Goal: Task Accomplishment & Management: Manage account settings

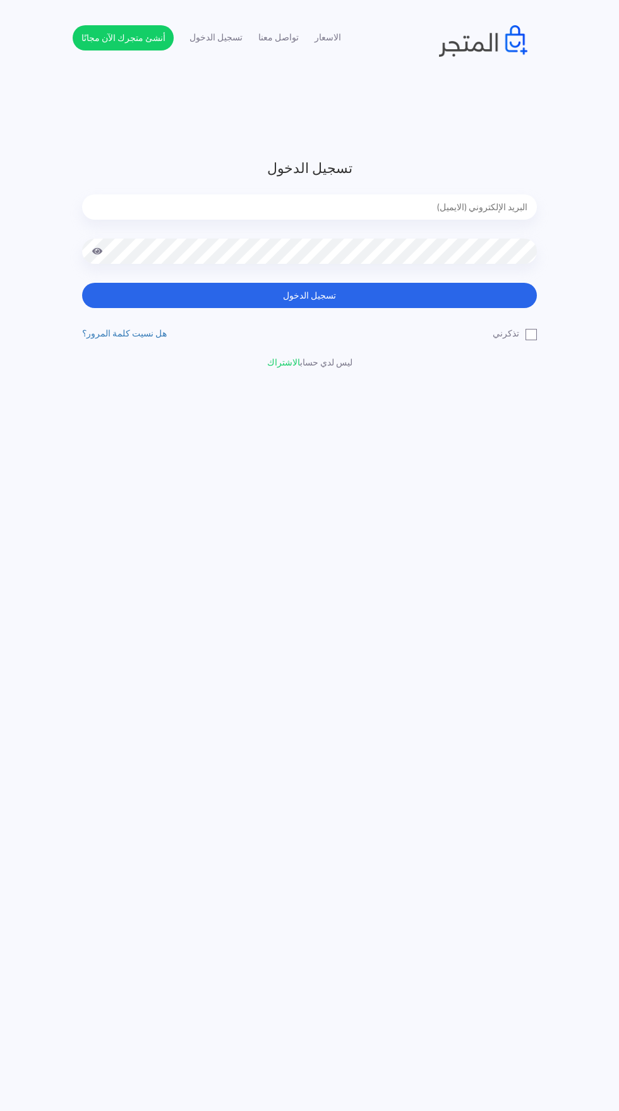
click at [227, 203] on input "email" at bounding box center [309, 206] width 454 height 25
type input "[EMAIL_ADDRESS][DOMAIN_NAME]"
click at [82, 283] on button "تسجيل الدخول" at bounding box center [309, 295] width 454 height 25
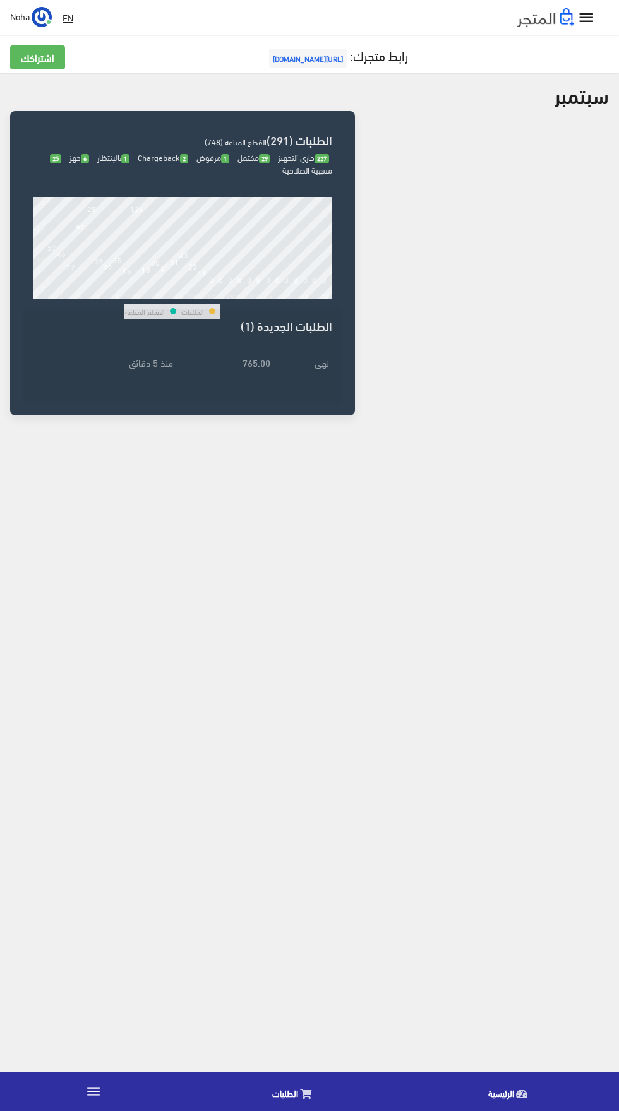
click at [95, 1080] on link "" at bounding box center [93, 1091] width 187 height 35
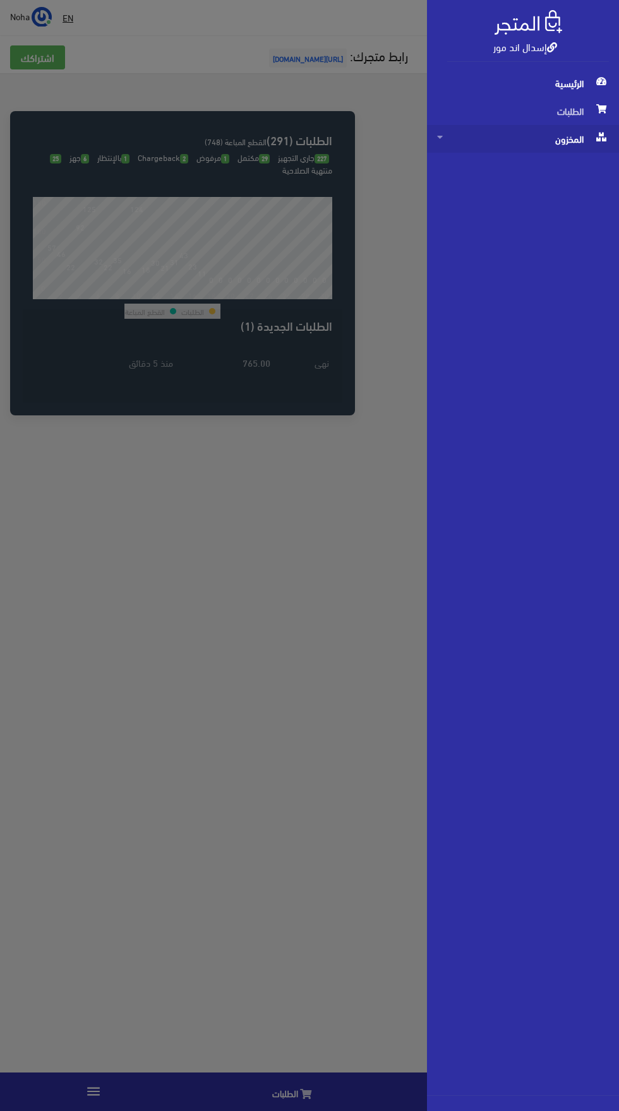
click at [519, 145] on span "المخزون" at bounding box center [523, 139] width 172 height 28
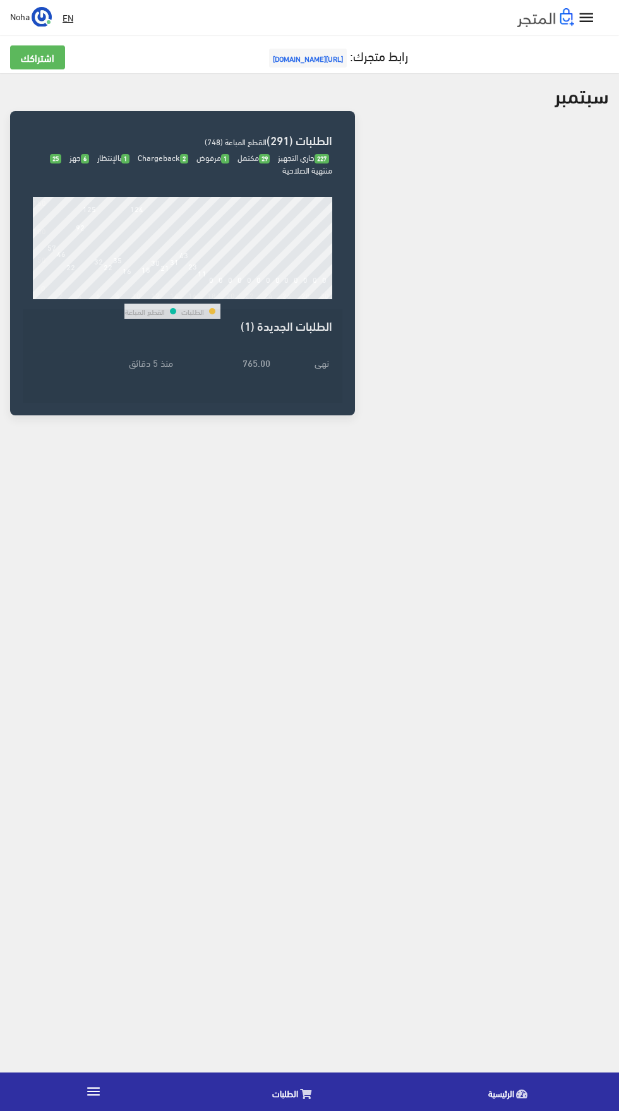
click at [112, 1086] on link "" at bounding box center [93, 1091] width 187 height 35
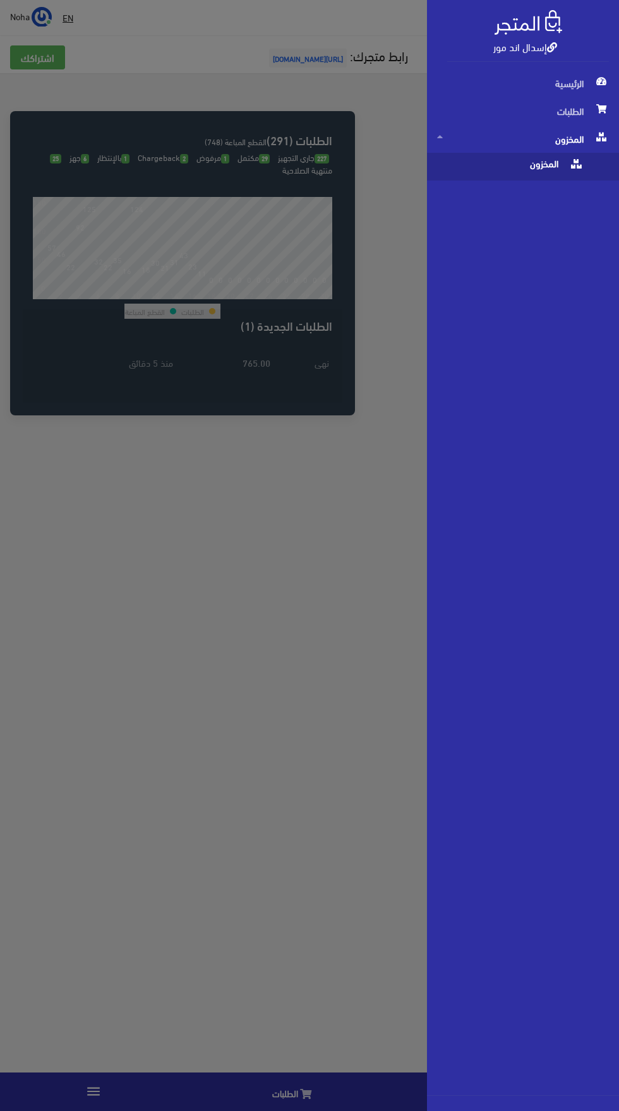
click at [508, 179] on span "المخزون" at bounding box center [510, 167] width 146 height 28
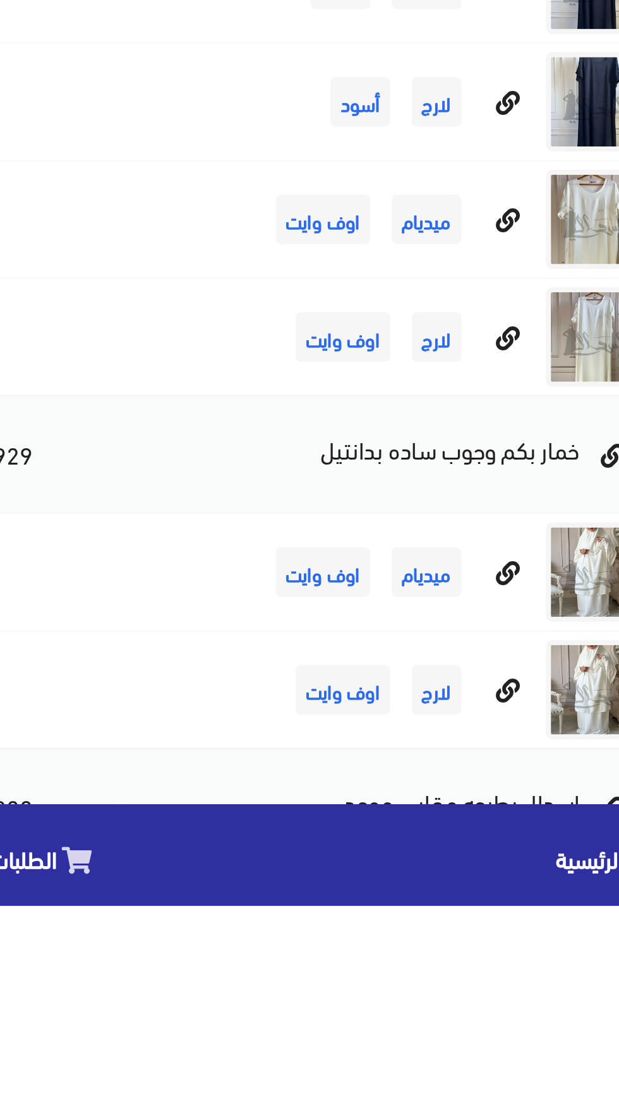
scroll to position [7942, 0]
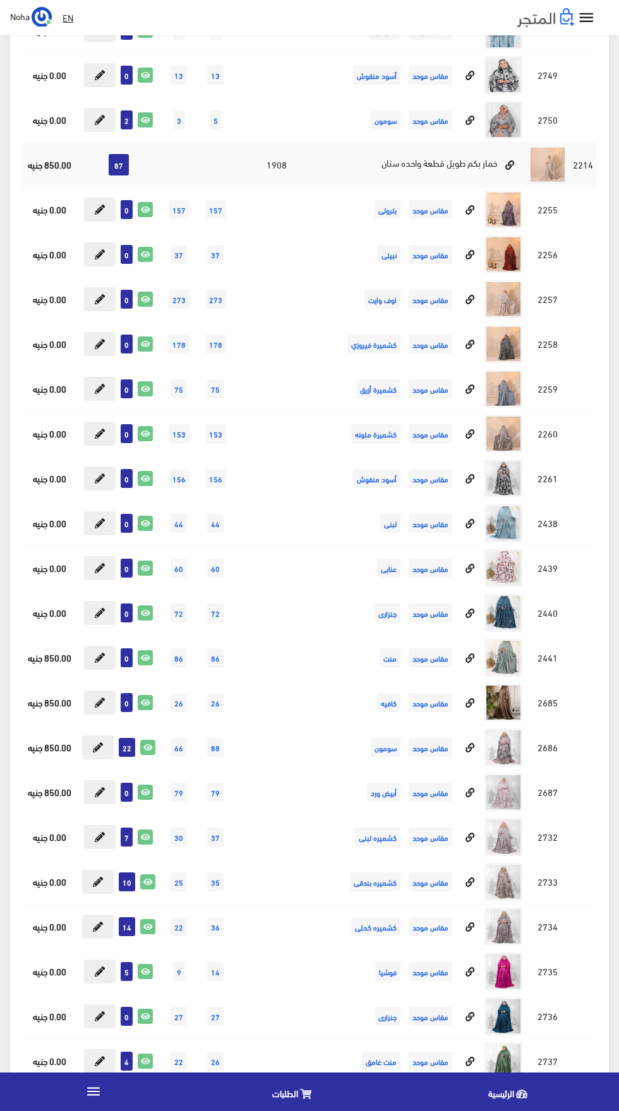
scroll to position [11122, 0]
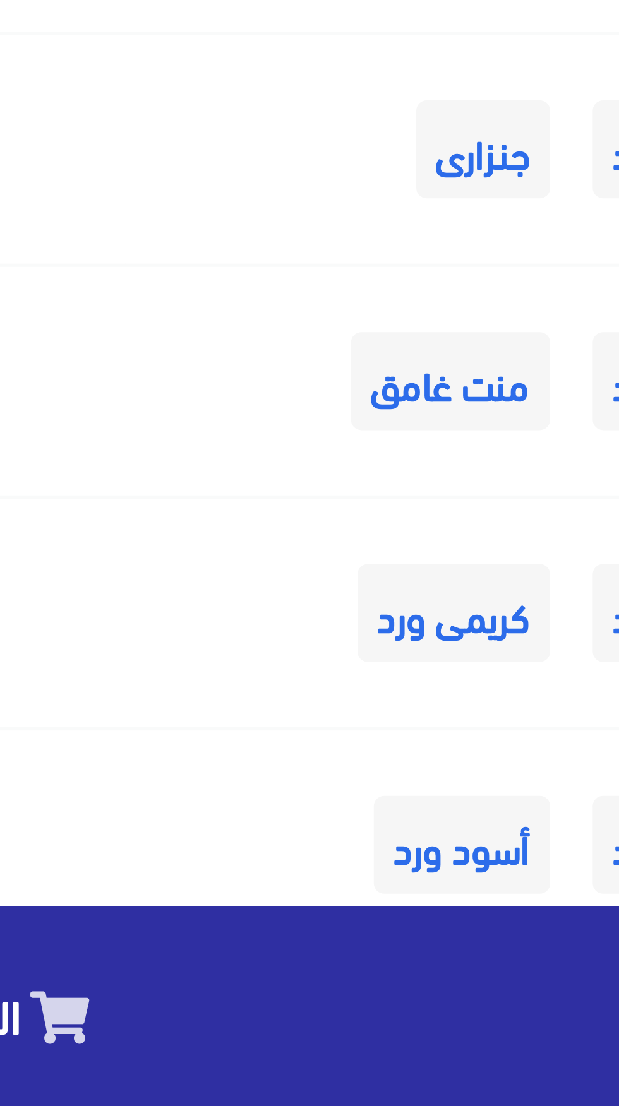
scroll to position [11214, 0]
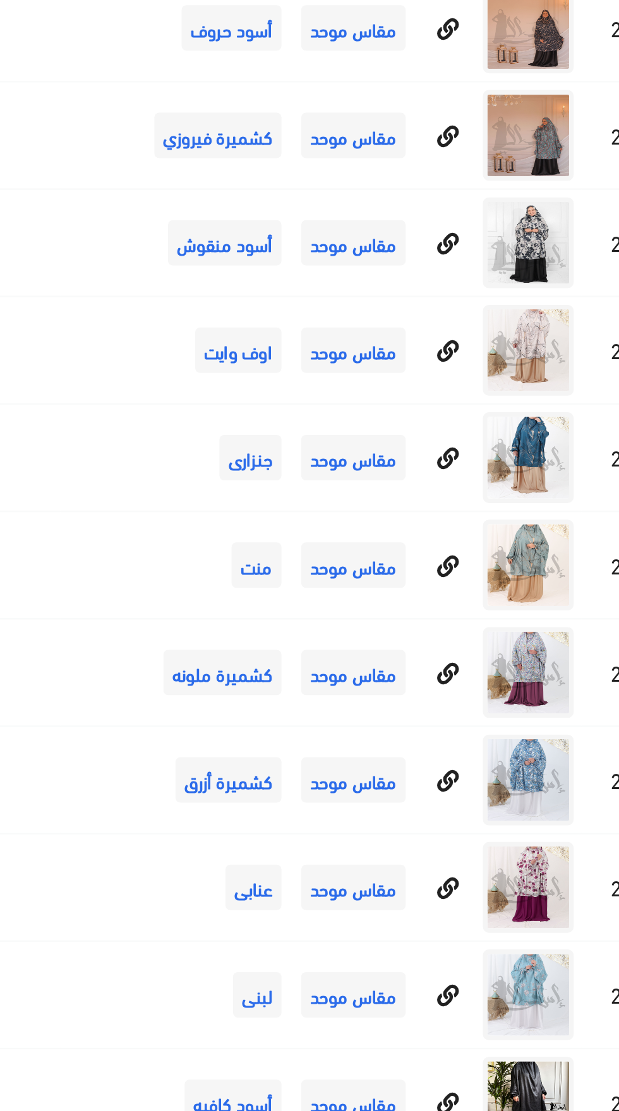
scroll to position [156, 0]
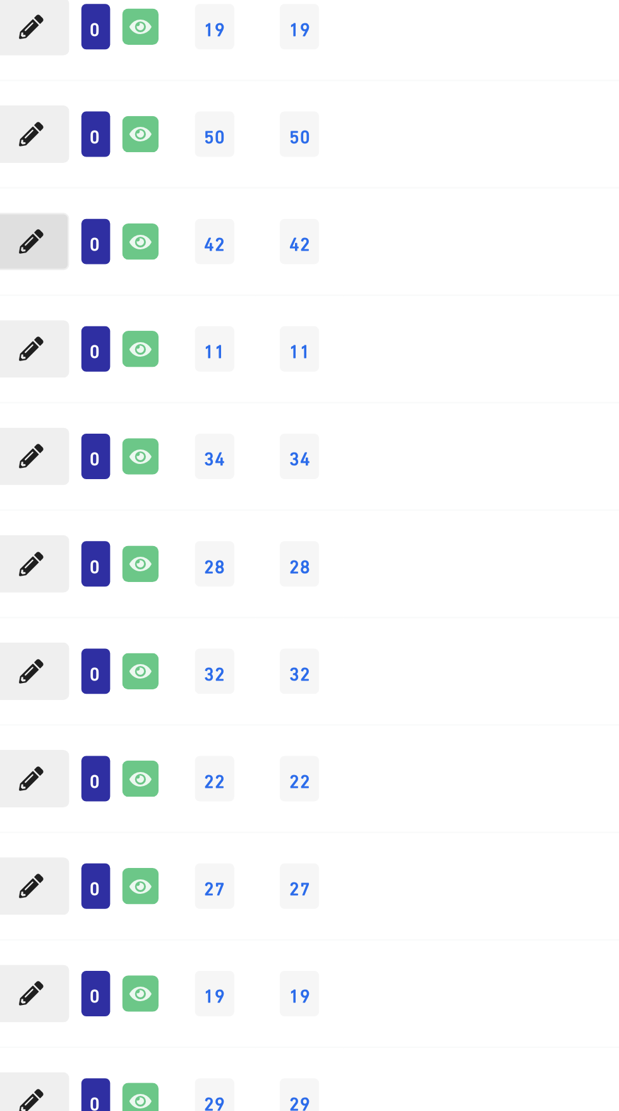
click at [105, 371] on button at bounding box center [97, 376] width 32 height 24
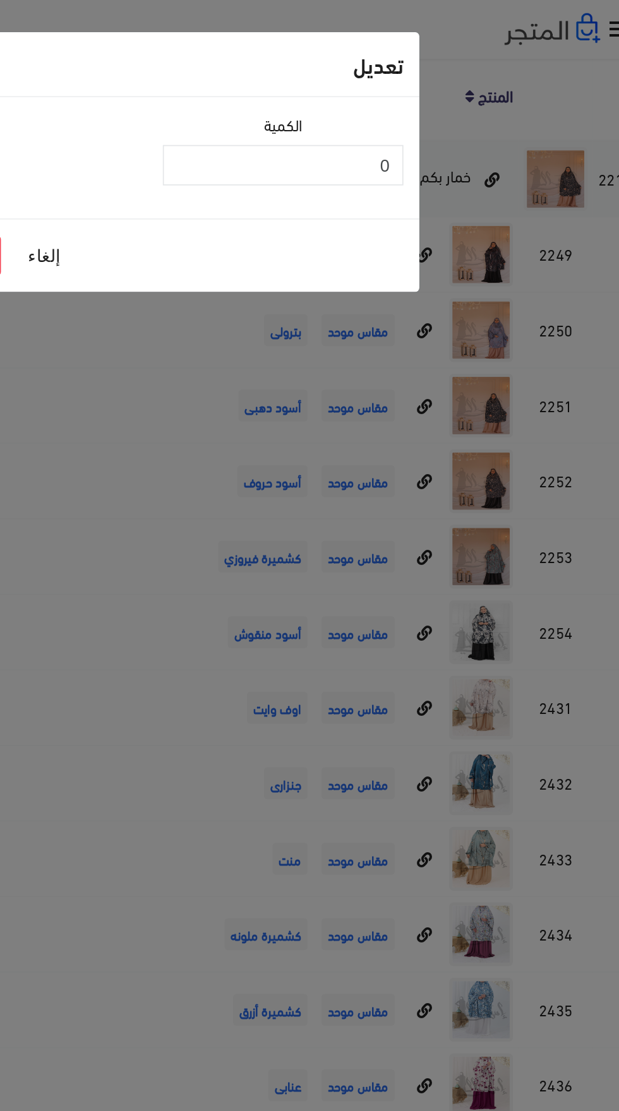
scroll to position [157, 0]
click at [403, 101] on input "0" at bounding box center [385, 98] width 143 height 24
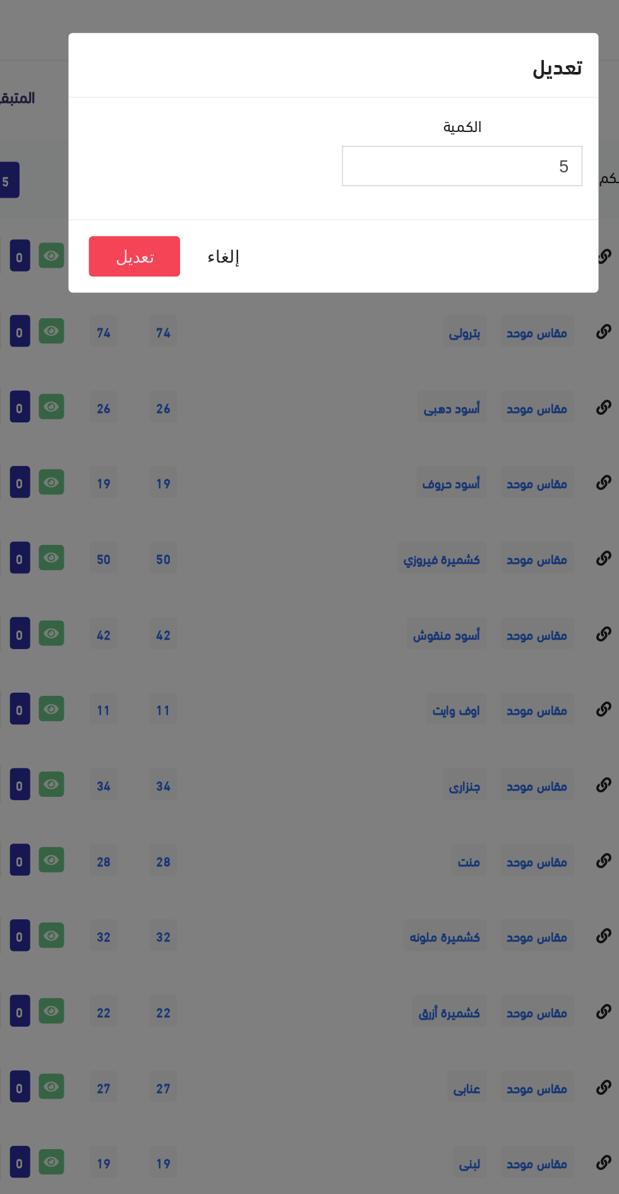
type input "5"
click at [194, 158] on button "تعديل" at bounding box center [191, 152] width 54 height 24
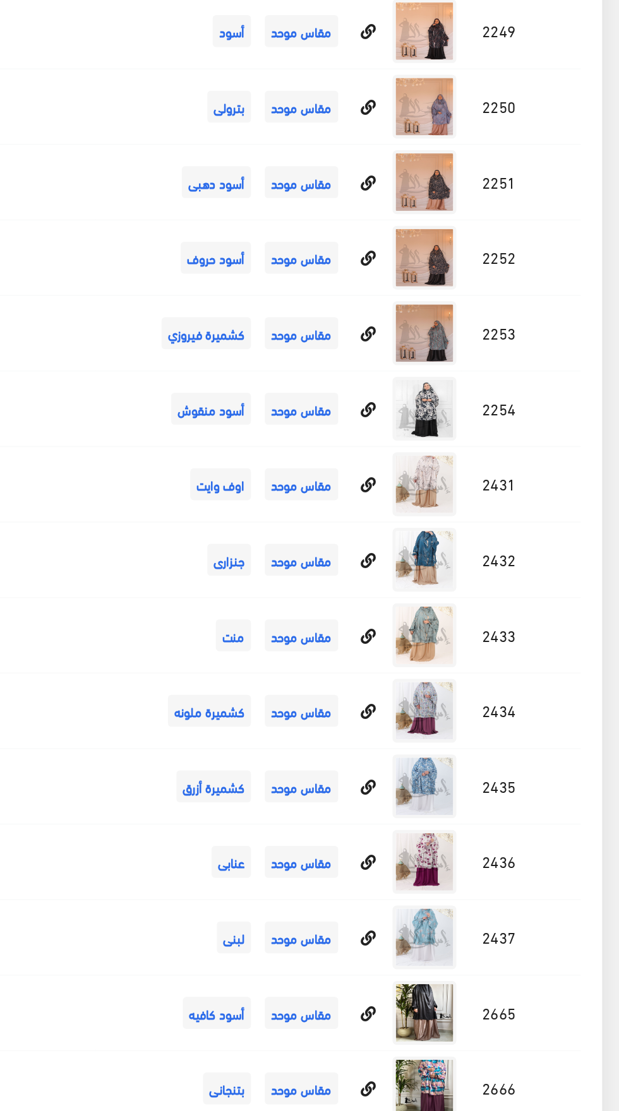
scroll to position [156, 0]
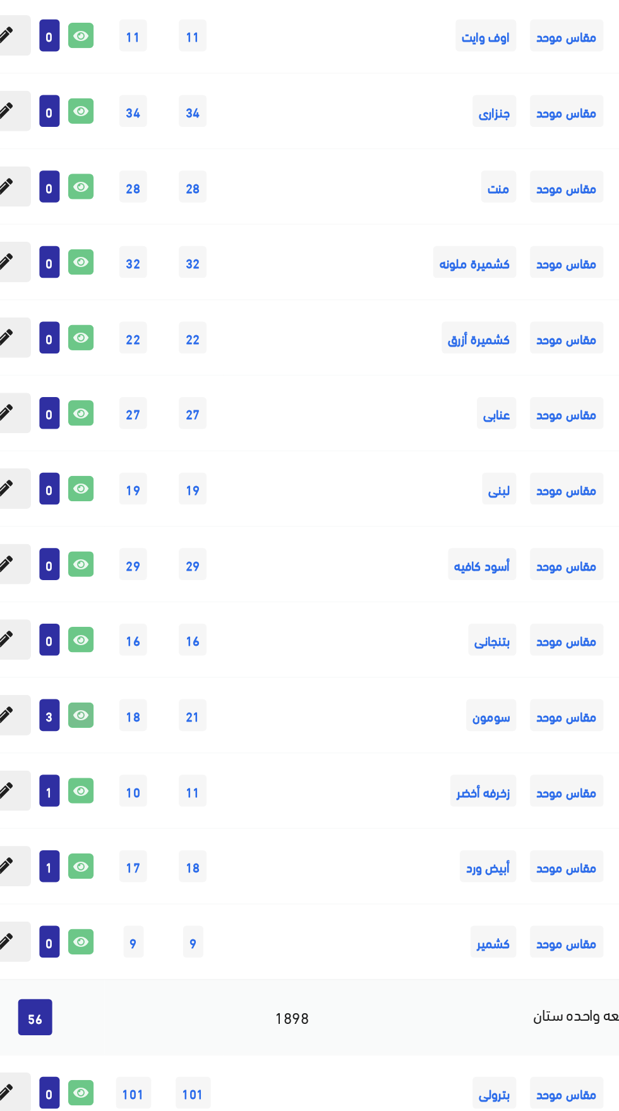
click at [135, 827] on link at bounding box center [141, 824] width 15 height 15
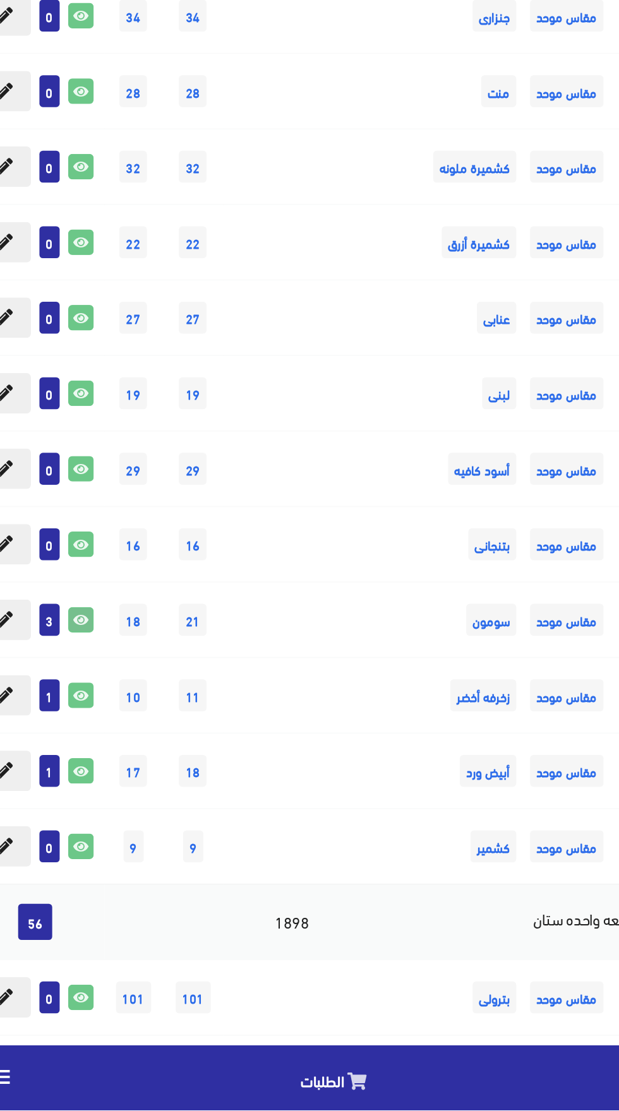
scroll to position [161, 0]
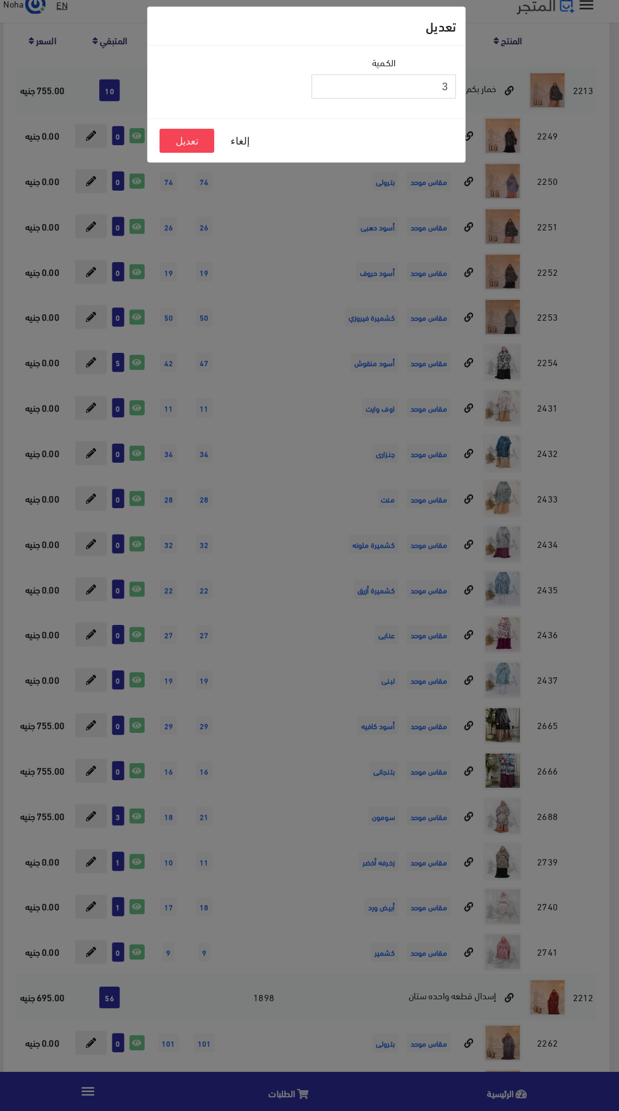
click at [342, 101] on input "3" at bounding box center [385, 98] width 143 height 24
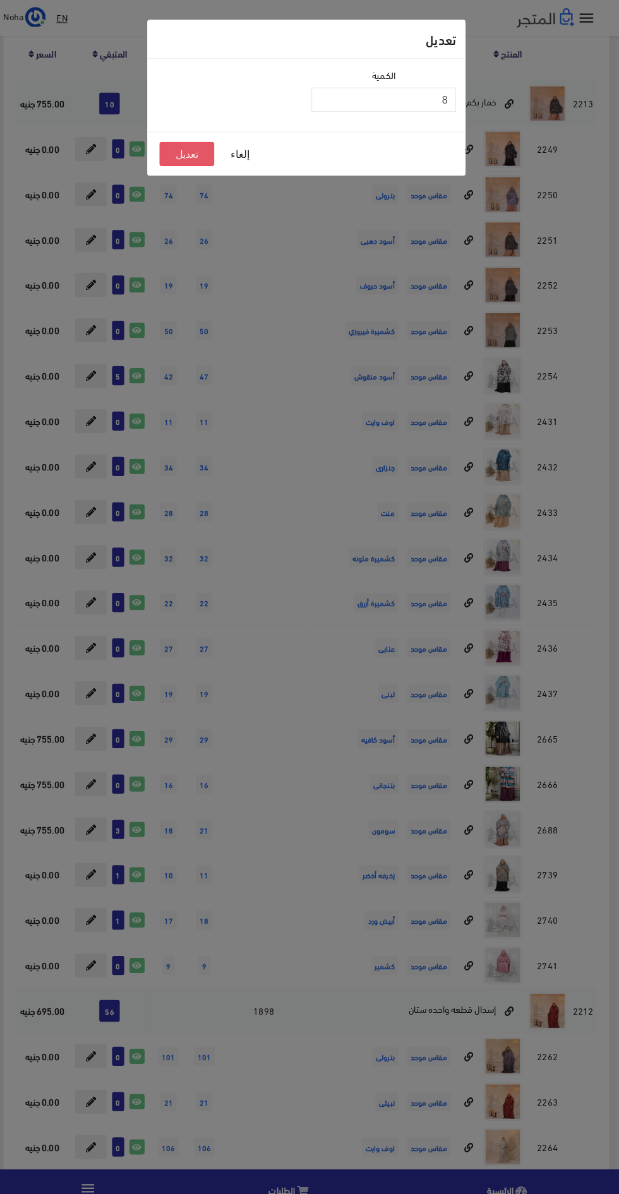
click at [206, 157] on button "تعديل" at bounding box center [191, 152] width 54 height 24
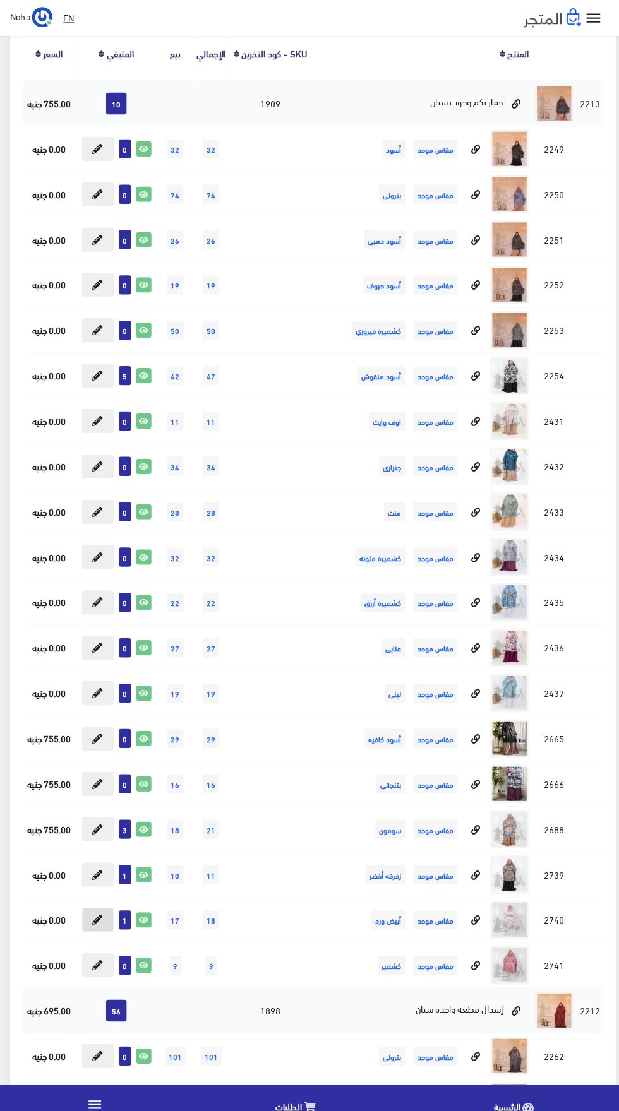
click at [100, 908] on icon at bounding box center [97, 909] width 10 height 10
type input "1"
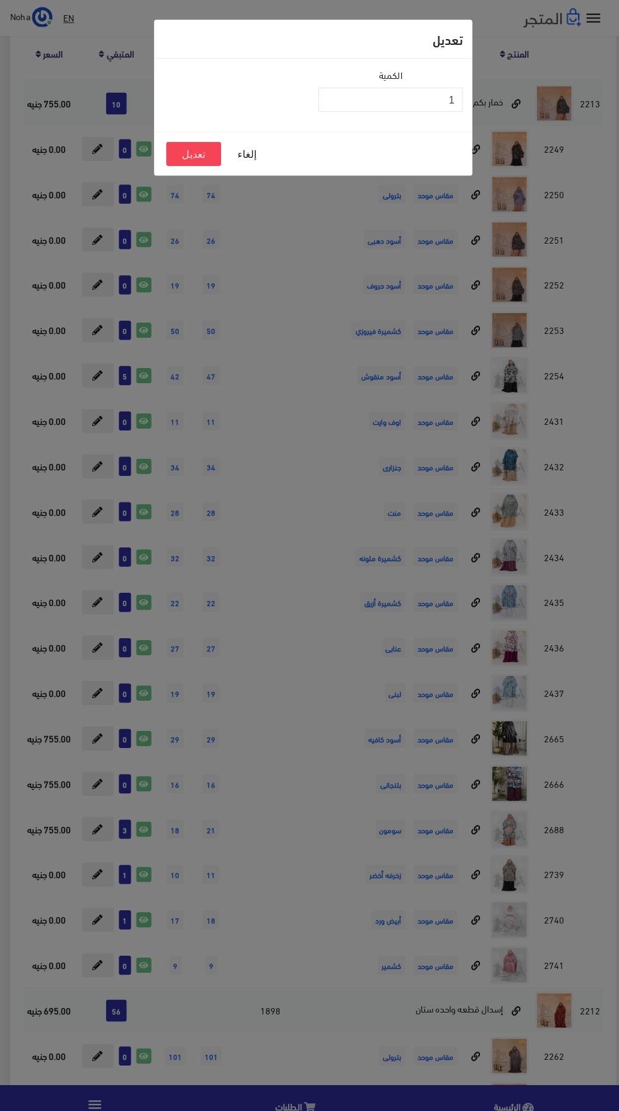
click at [324, 138] on div "إلغاء تعديل" at bounding box center [309, 152] width 314 height 44
click at [383, 98] on input "1" at bounding box center [385, 98] width 143 height 24
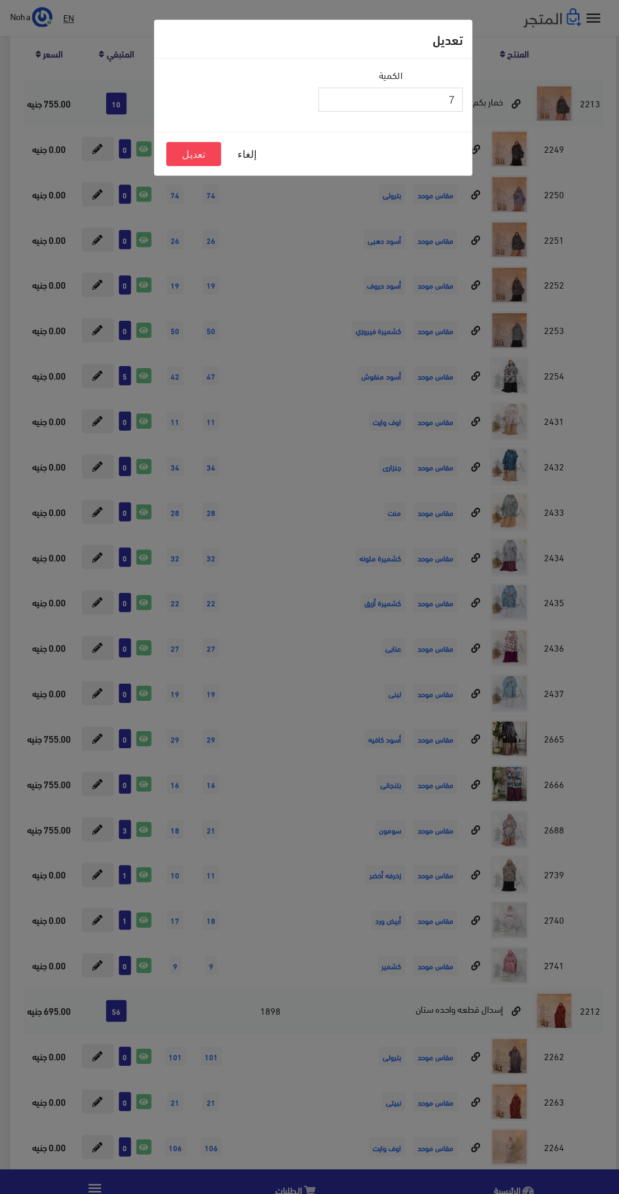
type input "7"
click at [194, 156] on button "تعديل" at bounding box center [191, 152] width 54 height 24
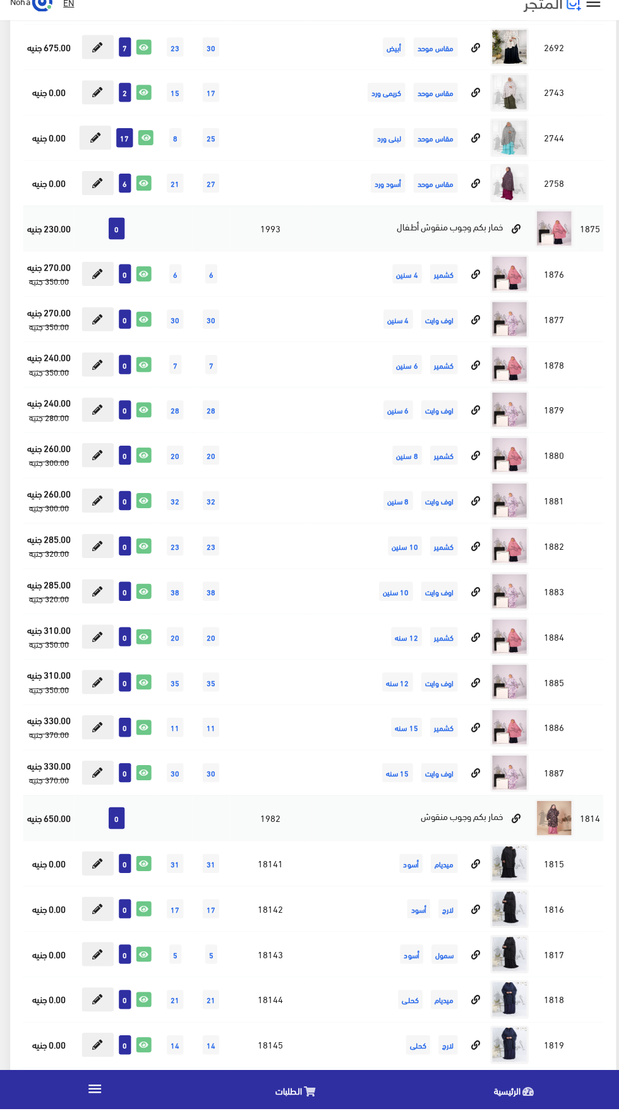
scroll to position [15111, 0]
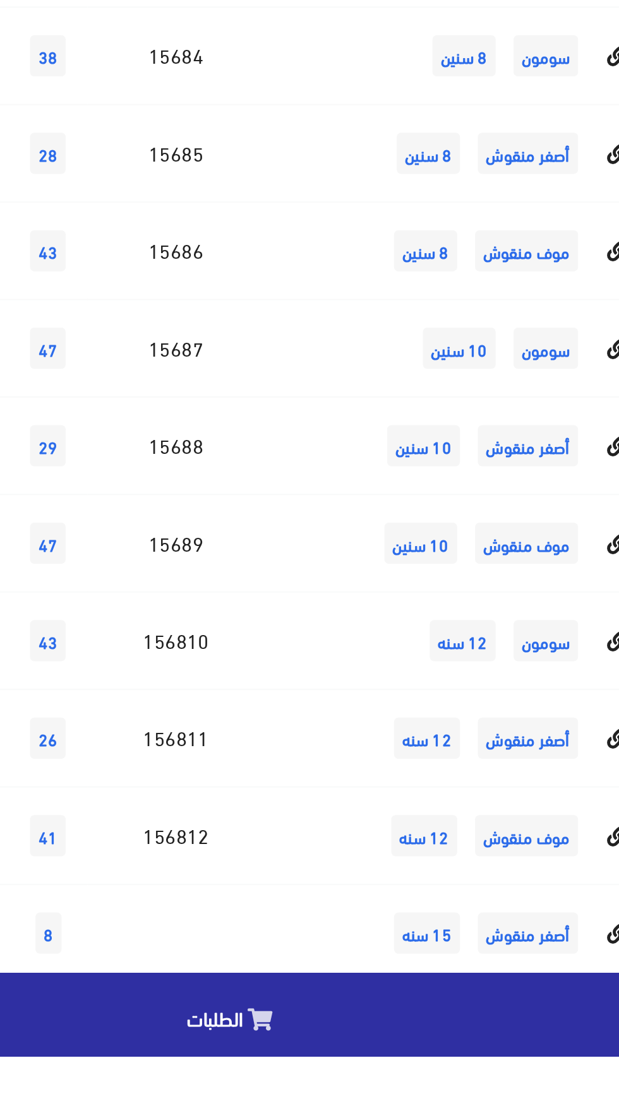
scroll to position [15198, 0]
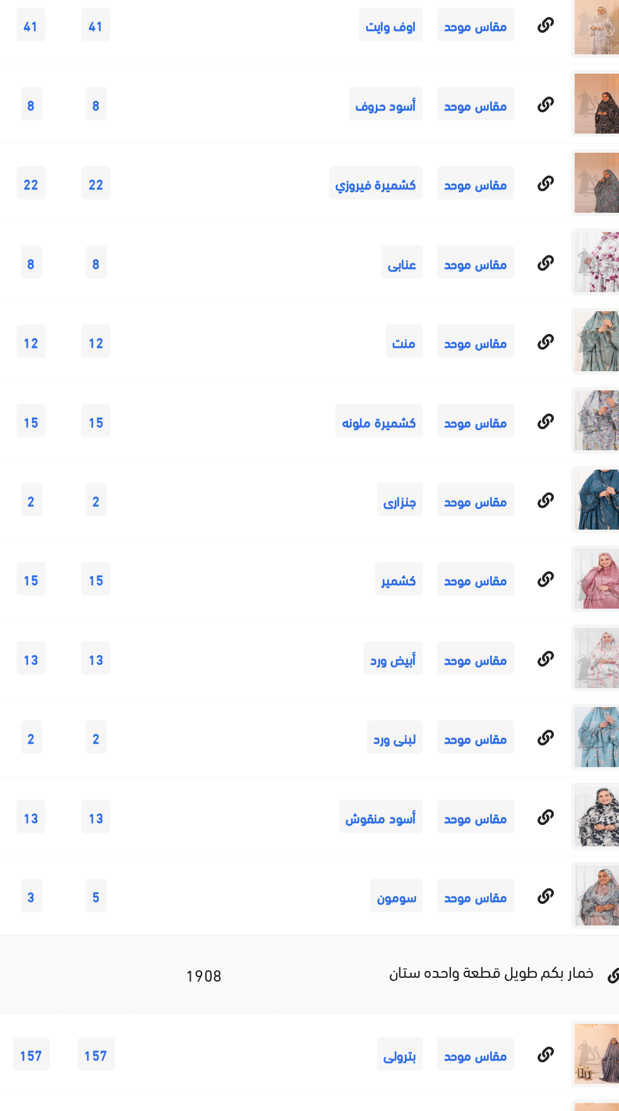
scroll to position [10364, 0]
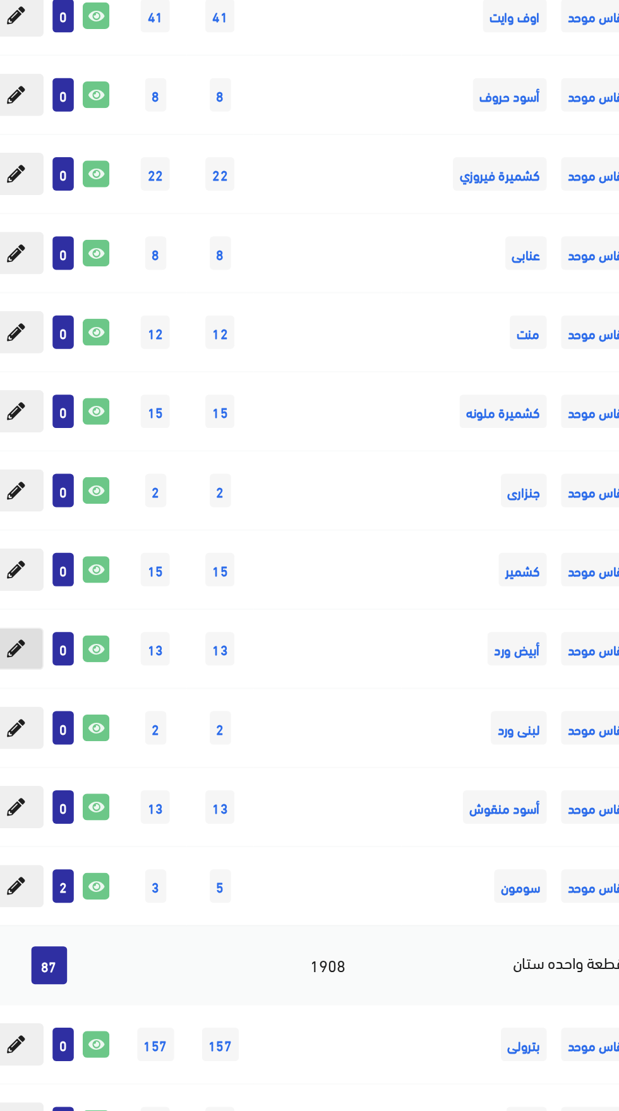
click at [114, 740] on button at bounding box center [100, 743] width 32 height 24
type input "0"
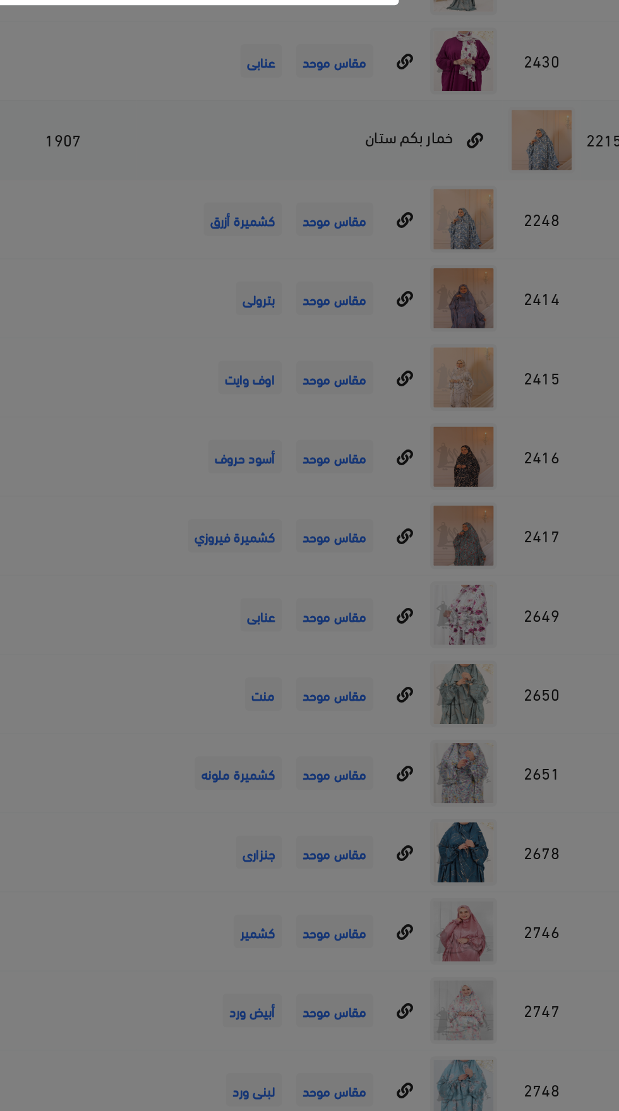
scroll to position [10365, 0]
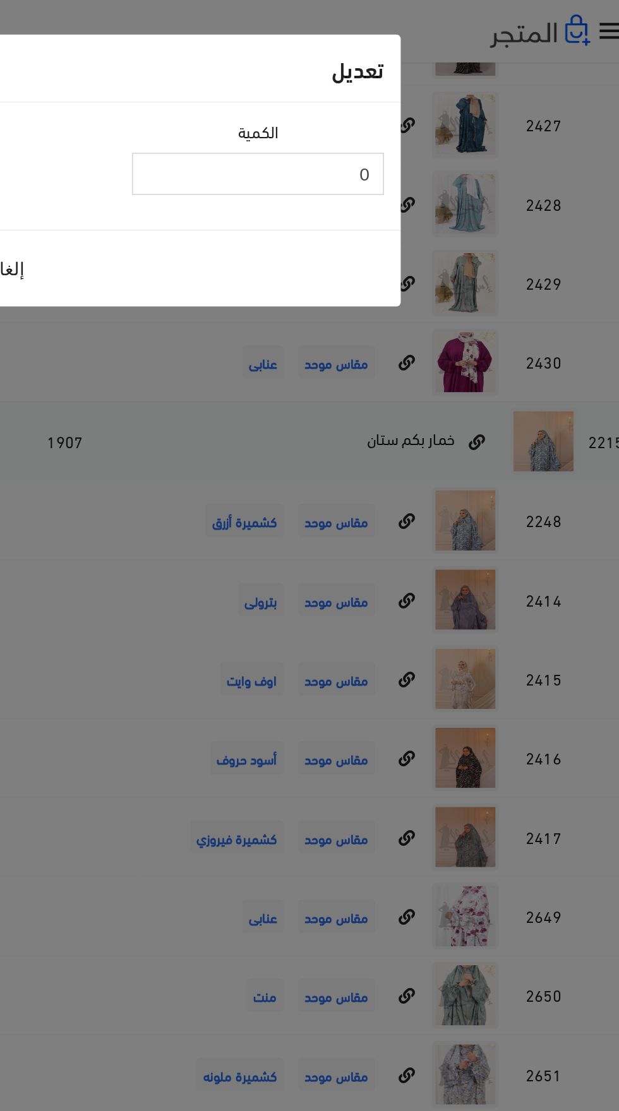
click at [380, 102] on input "0" at bounding box center [385, 98] width 143 height 24
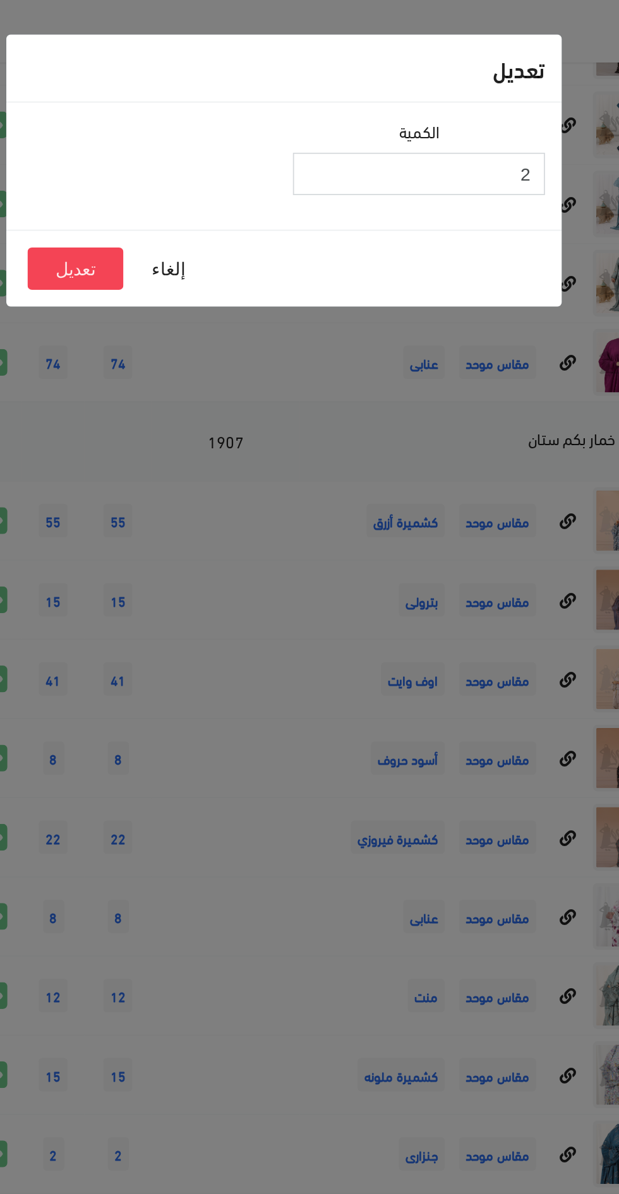
type input "2"
click at [195, 160] on button "تعديل" at bounding box center [191, 152] width 54 height 24
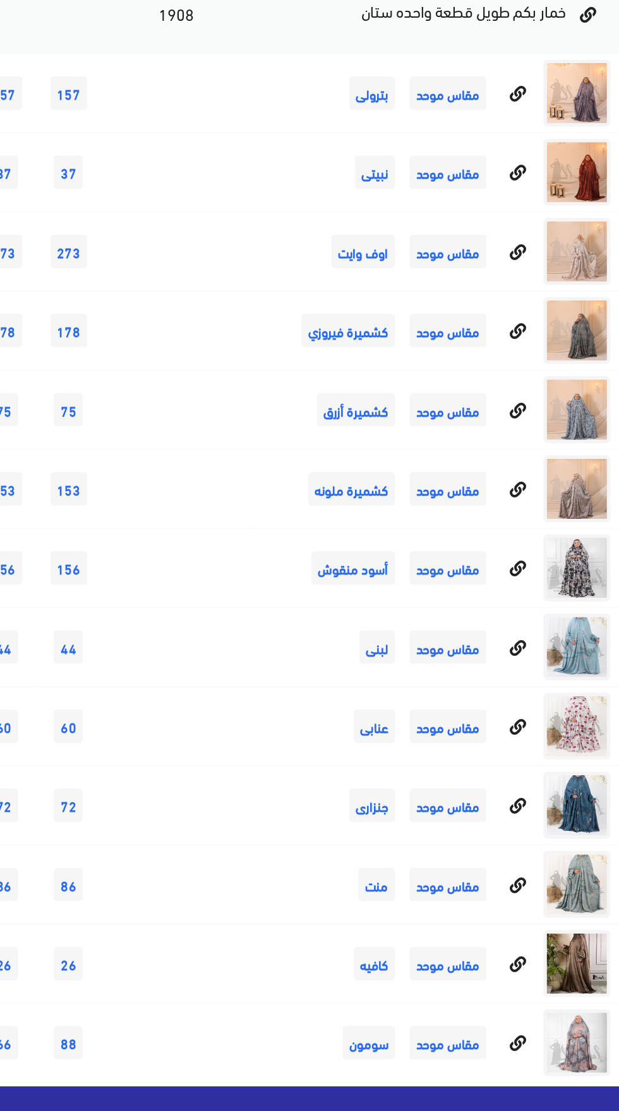
scroll to position [10365, 0]
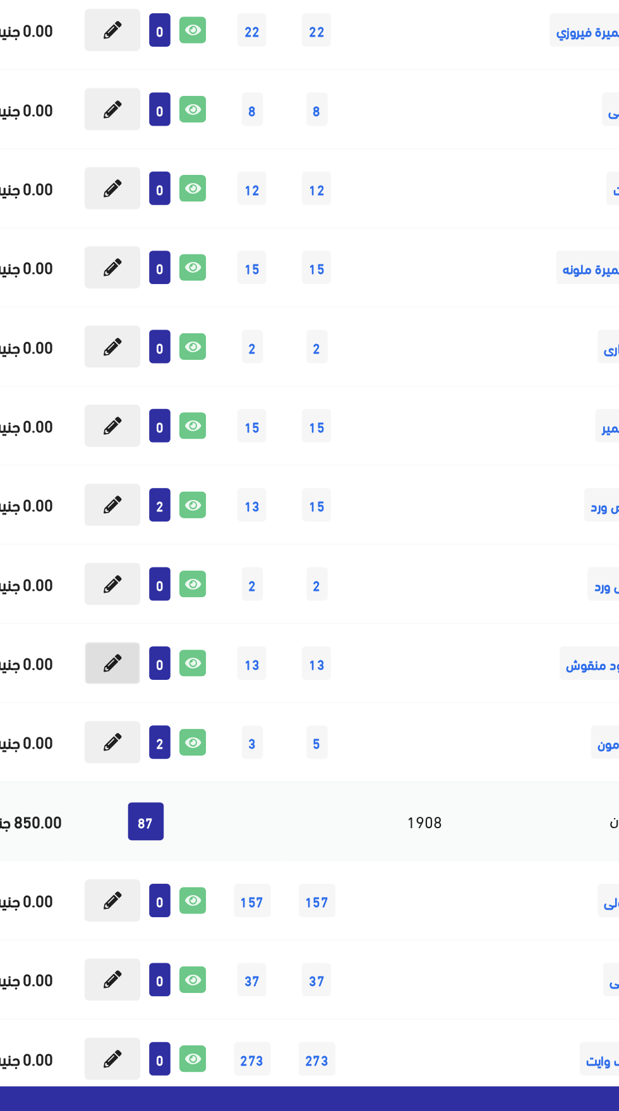
click at [110, 831] on button at bounding box center [100, 833] width 32 height 24
type input "0"
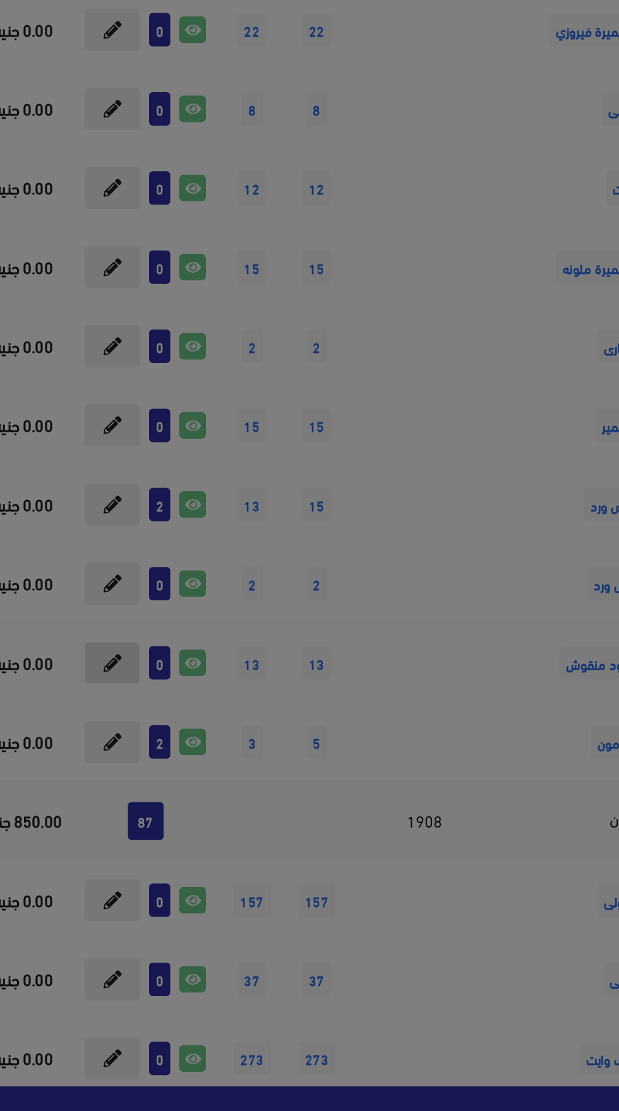
scroll to position [10364, 0]
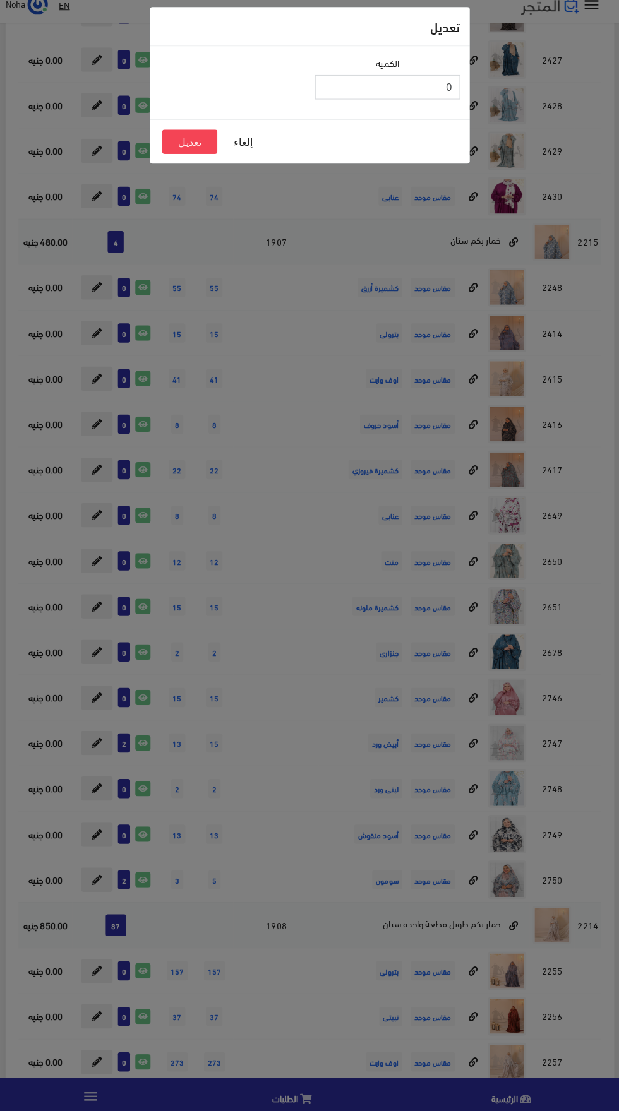
click at [364, 95] on input "0" at bounding box center [385, 98] width 143 height 24
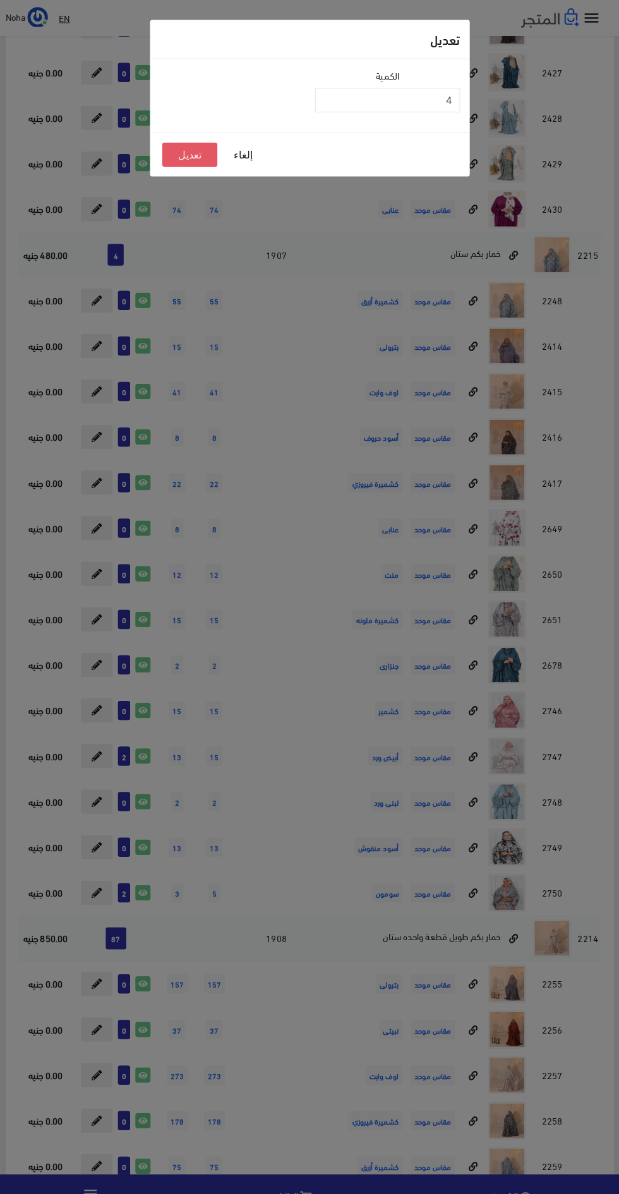
click at [193, 155] on button "تعديل" at bounding box center [191, 152] width 54 height 24
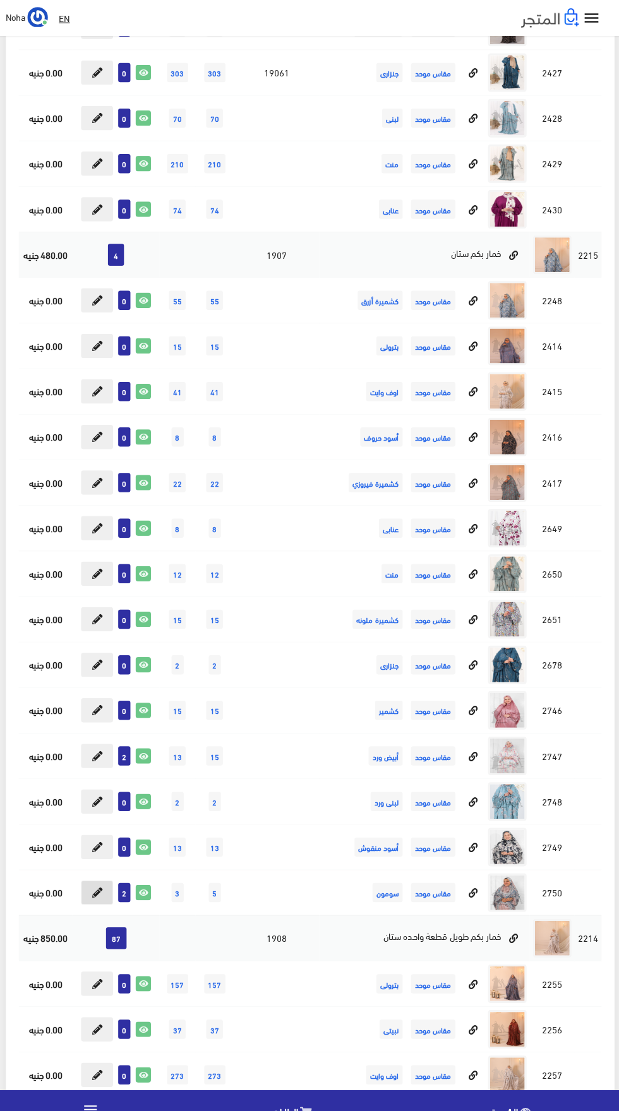
click at [100, 877] on icon at bounding box center [100, 878] width 10 height 10
type input "2"
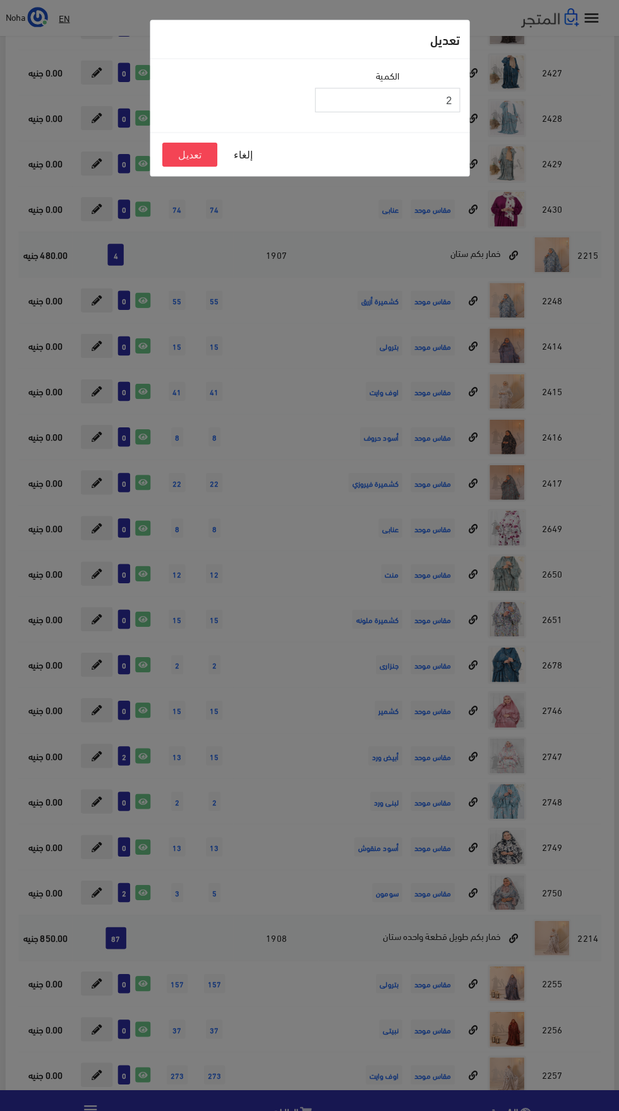
click at [333, 98] on input "2" at bounding box center [385, 98] width 143 height 24
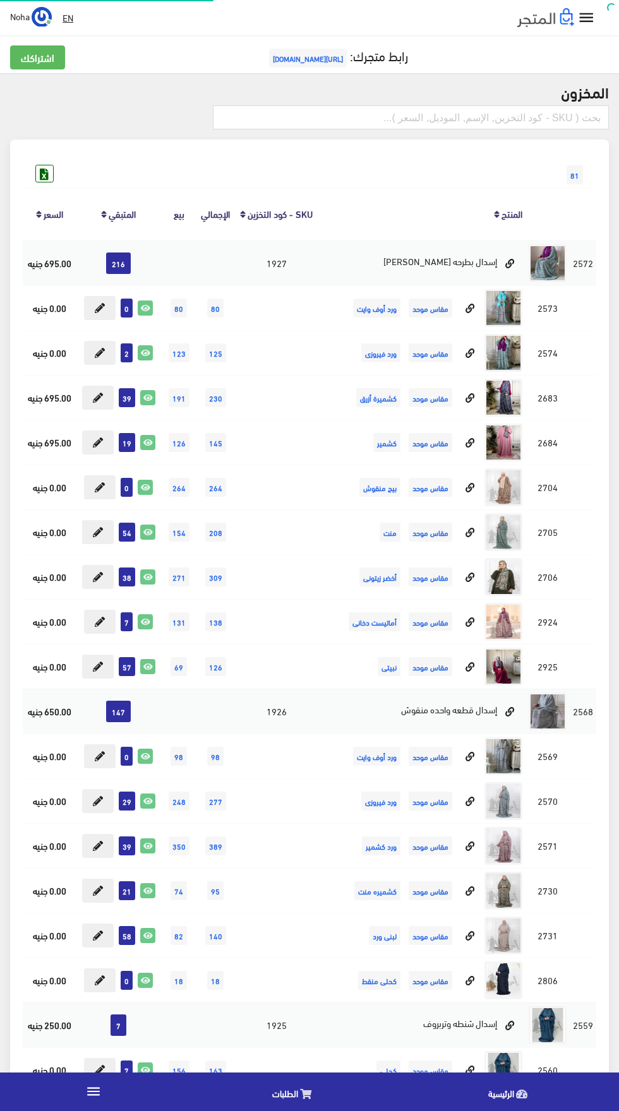
scroll to position [10364, 0]
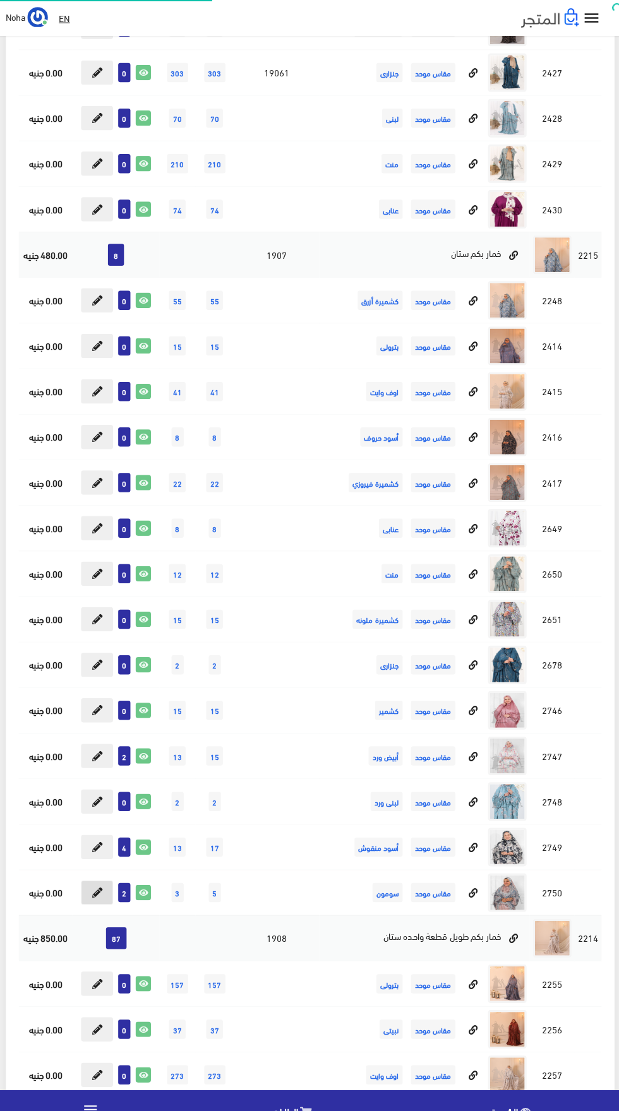
click at [98, 877] on icon at bounding box center [100, 878] width 10 height 10
type input "2"
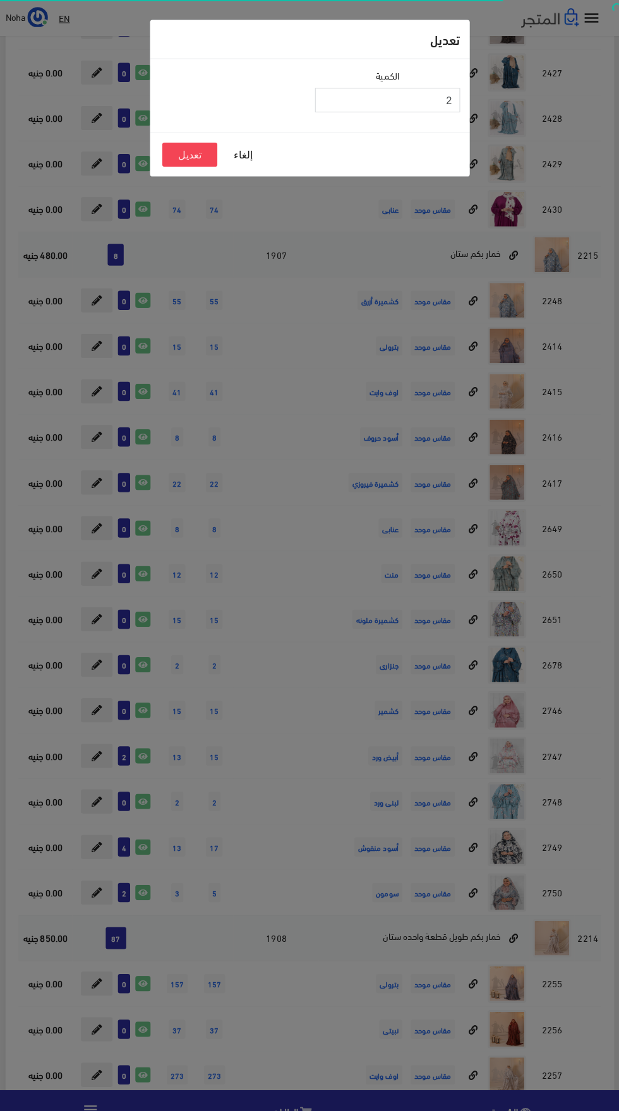
click at [345, 98] on input "2" at bounding box center [385, 98] width 143 height 24
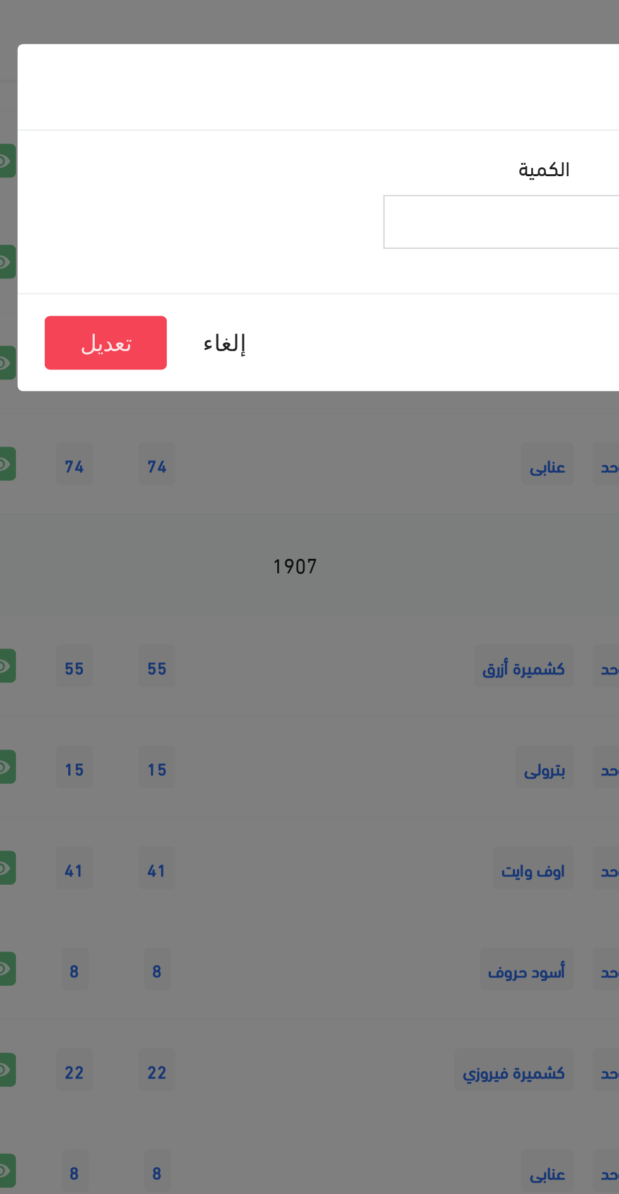
type input "6"
click at [190, 162] on button "تعديل" at bounding box center [192, 152] width 54 height 24
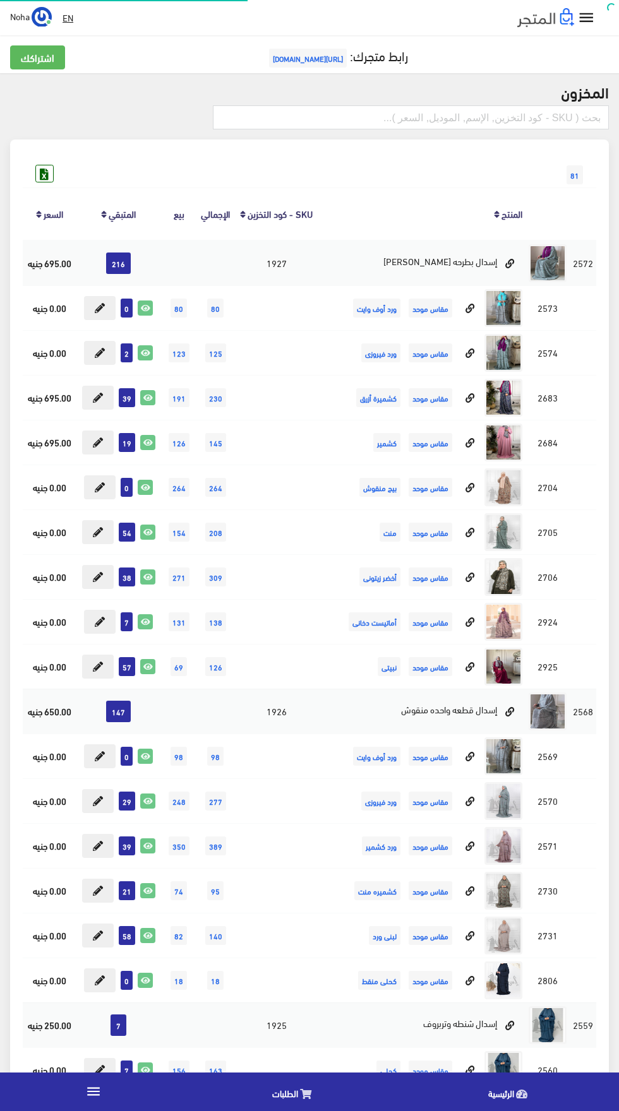
scroll to position [10364, 0]
